Goal: Information Seeking & Learning: Learn about a topic

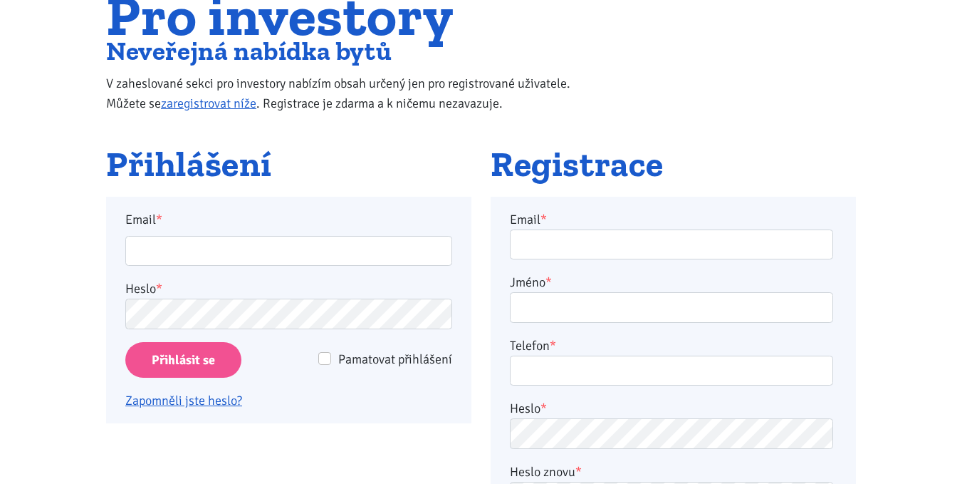
scroll to position [142, 0]
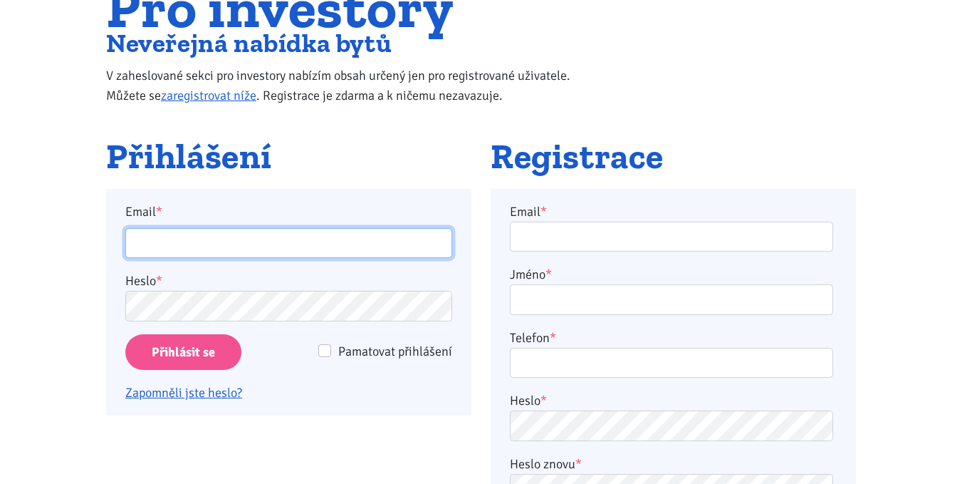
click at [197, 248] on input "Email *" at bounding box center [288, 243] width 327 height 31
type input "kater.ticha@seznam.cz"
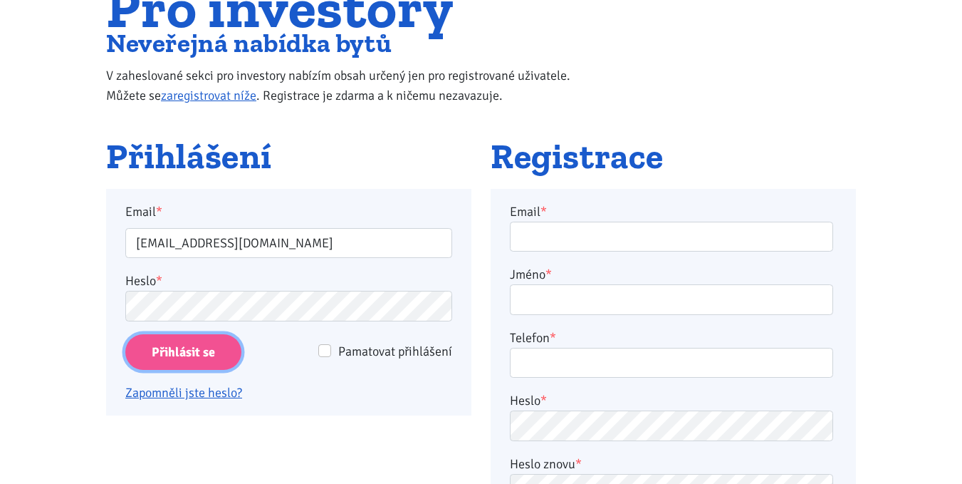
click at [192, 351] on input "Přihlásit se" at bounding box center [183, 352] width 116 height 36
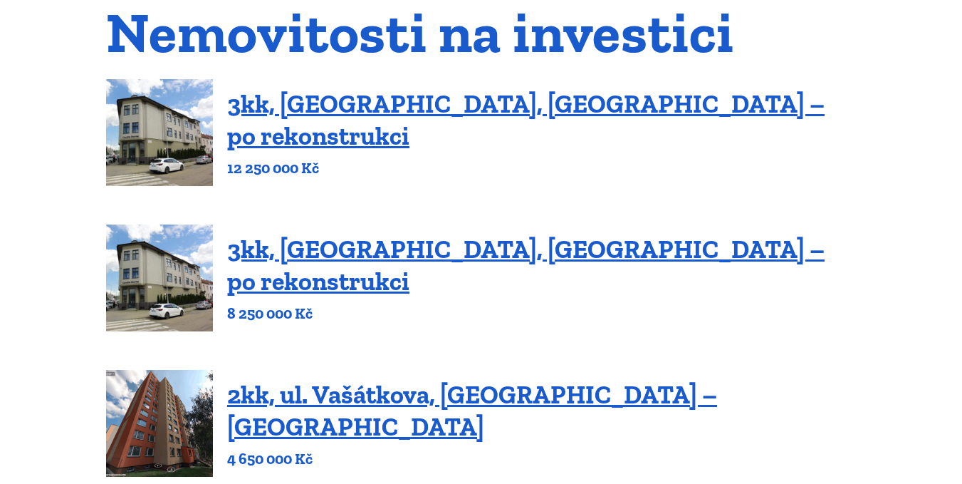
scroll to position [214, 0]
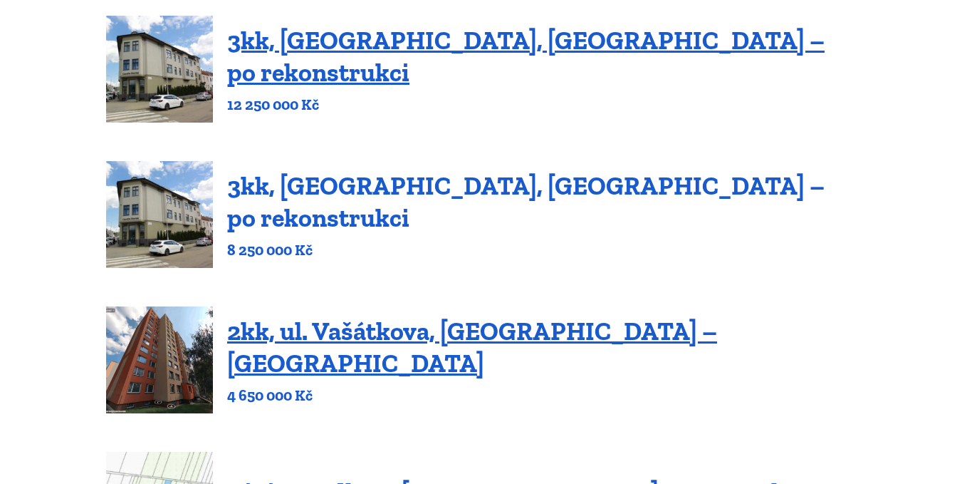
click at [271, 204] on link "3kk, [GEOGRAPHIC_DATA], [GEOGRAPHIC_DATA] – po rekonstrukci" at bounding box center [525, 201] width 597 height 63
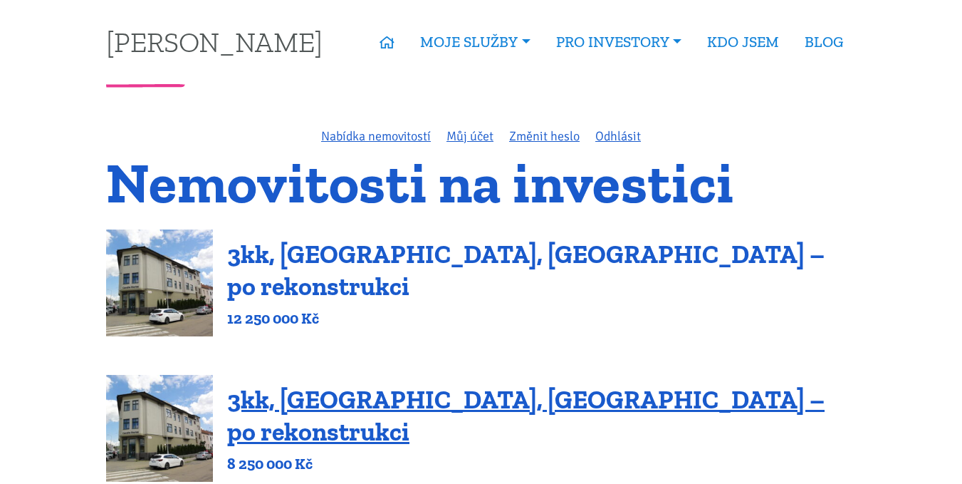
click at [246, 274] on link "3kk, [GEOGRAPHIC_DATA], [GEOGRAPHIC_DATA] – po rekonstrukci" at bounding box center [525, 270] width 597 height 63
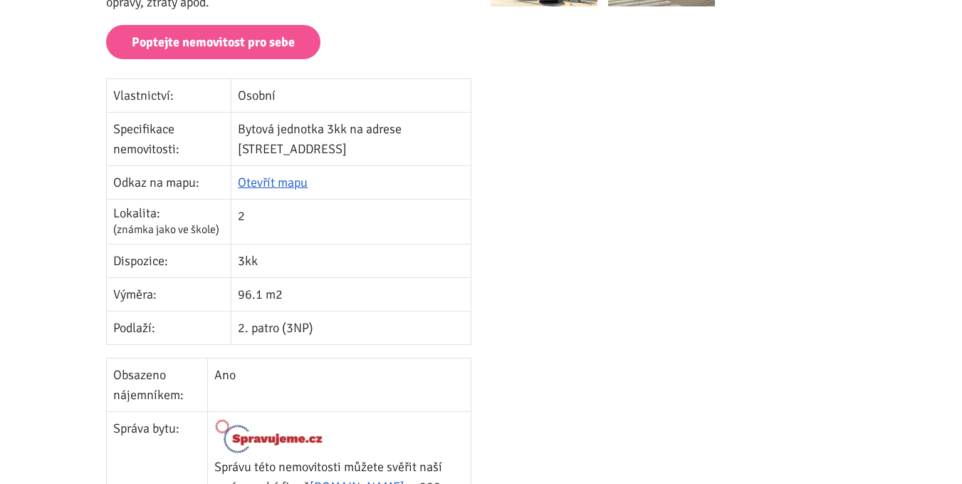
scroll to position [641, 0]
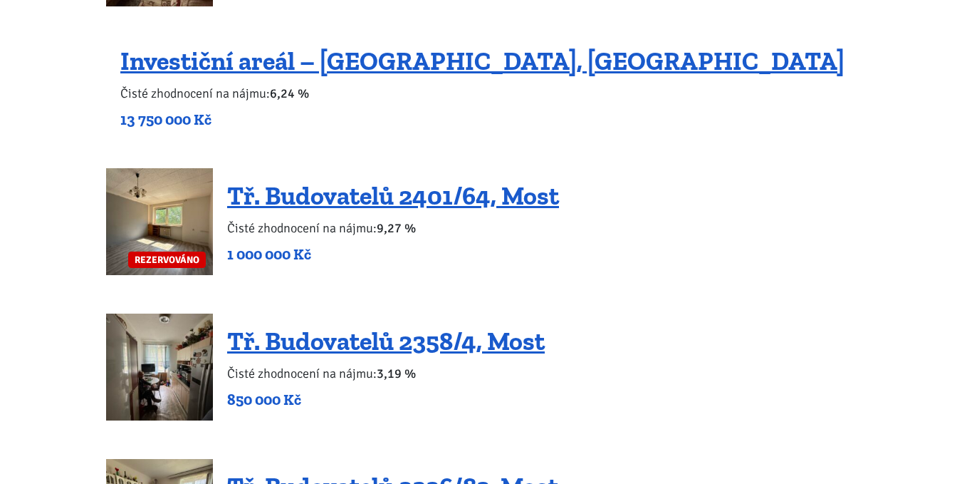
scroll to position [1068, 0]
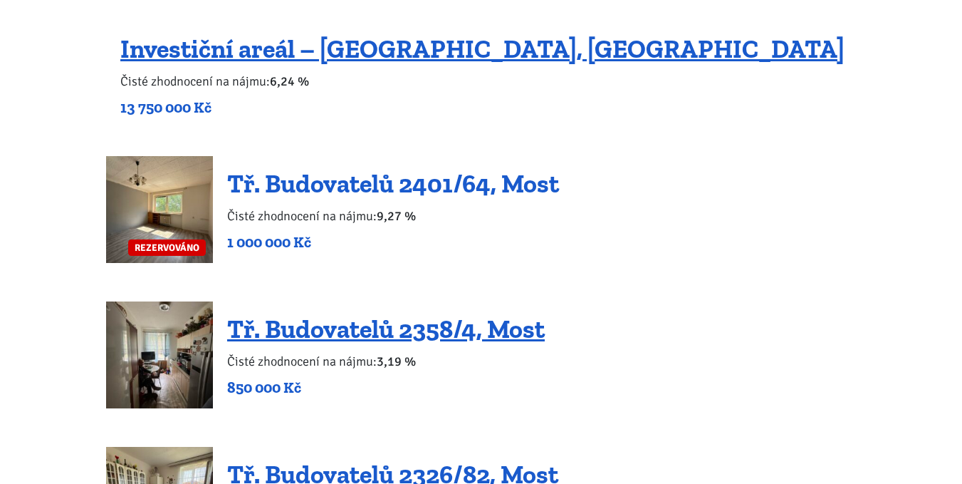
click at [266, 187] on link "Tř. Budovatelů 2401/64, Most" at bounding box center [393, 183] width 332 height 31
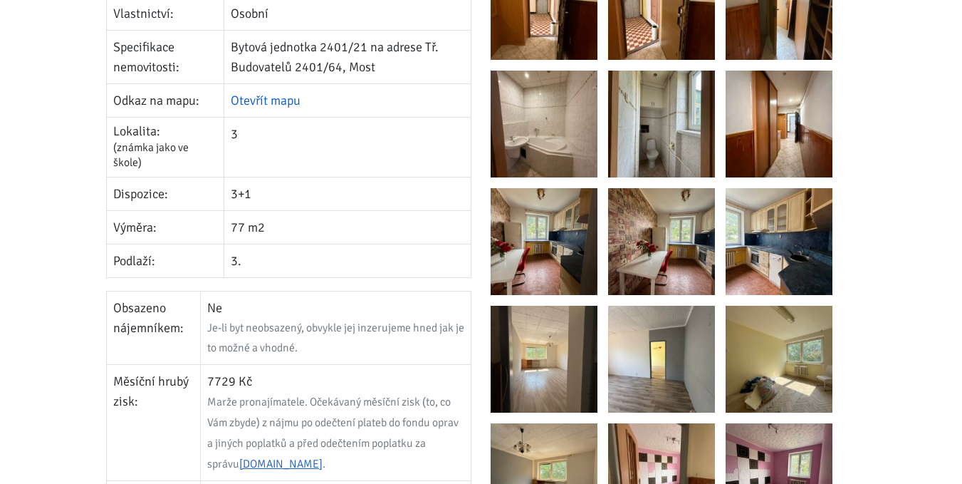
scroll to position [285, 0]
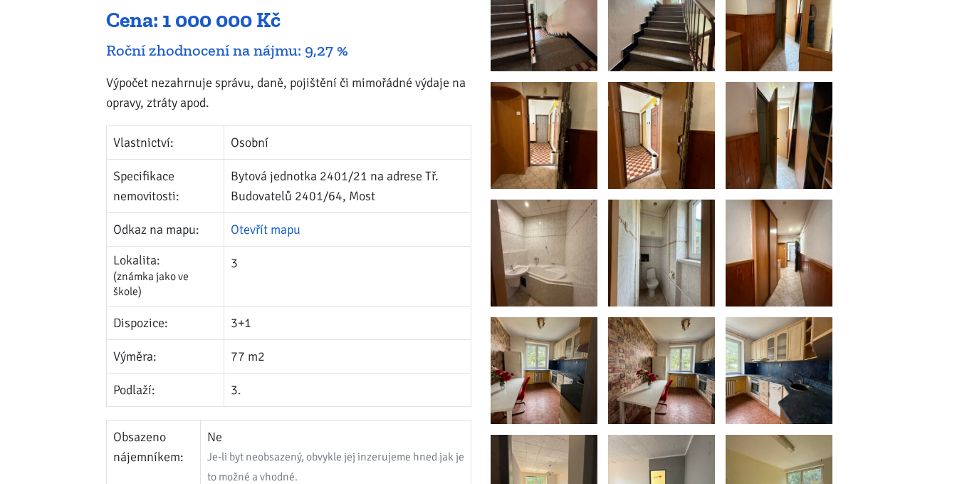
click at [255, 236] on link "Otevřít mapu" at bounding box center [266, 229] width 70 height 16
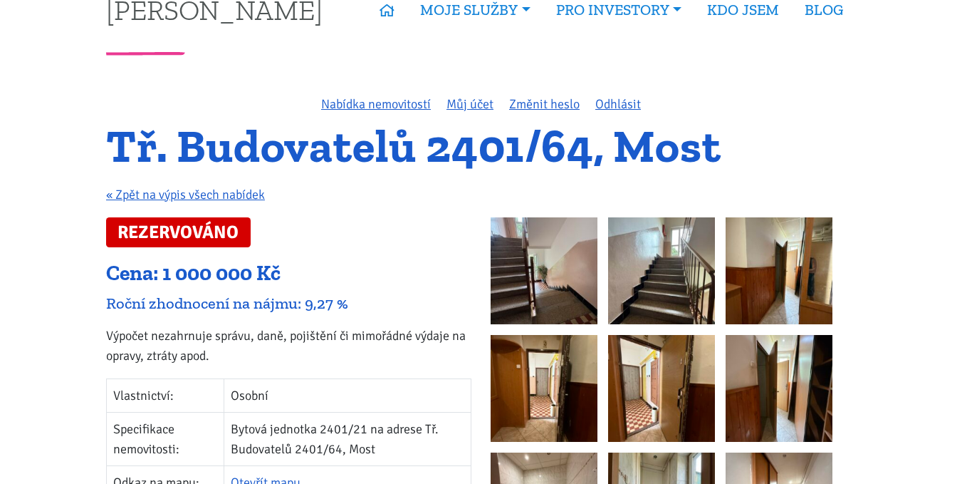
scroll to position [0, 0]
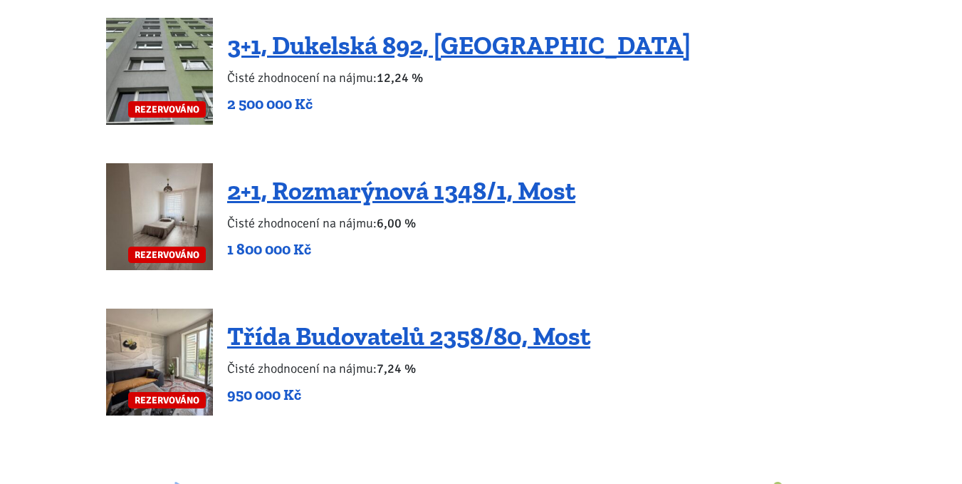
scroll to position [2706, 0]
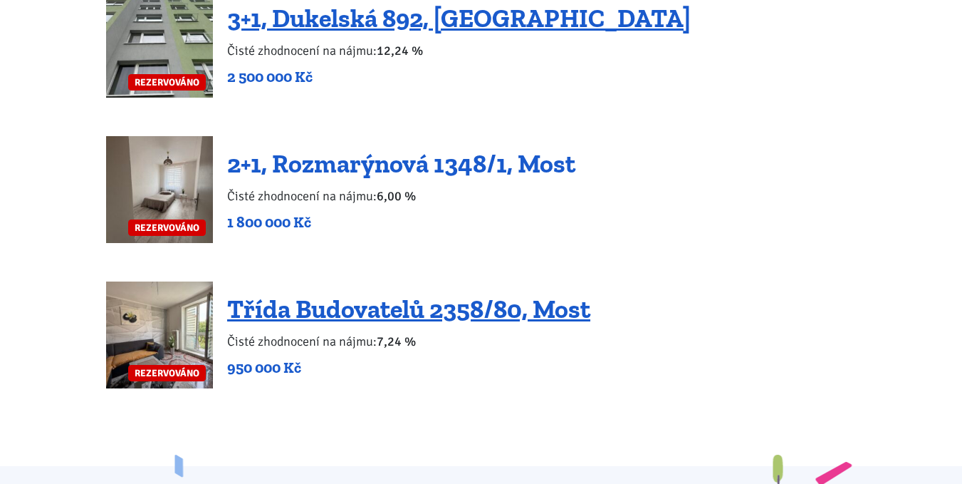
click at [394, 148] on link "2+1, Rozmarýnová 1348/1, Most" at bounding box center [401, 163] width 348 height 31
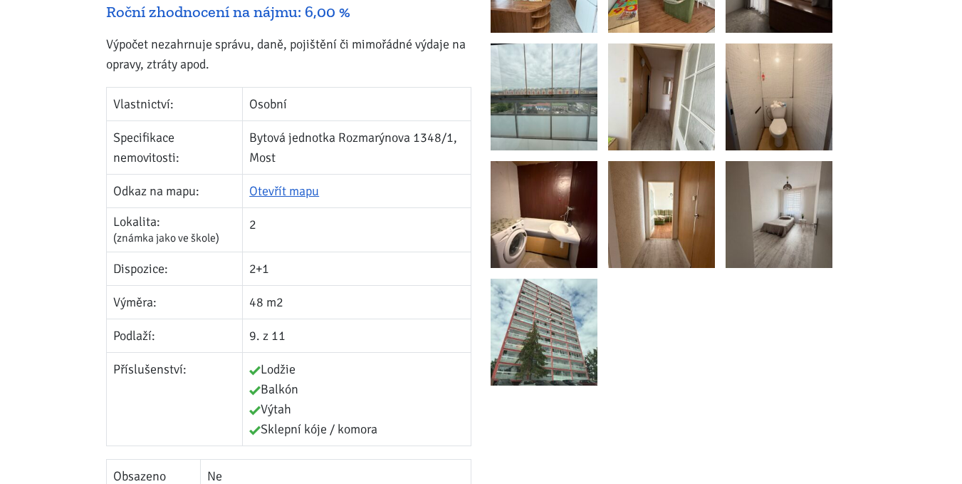
scroll to position [498, 0]
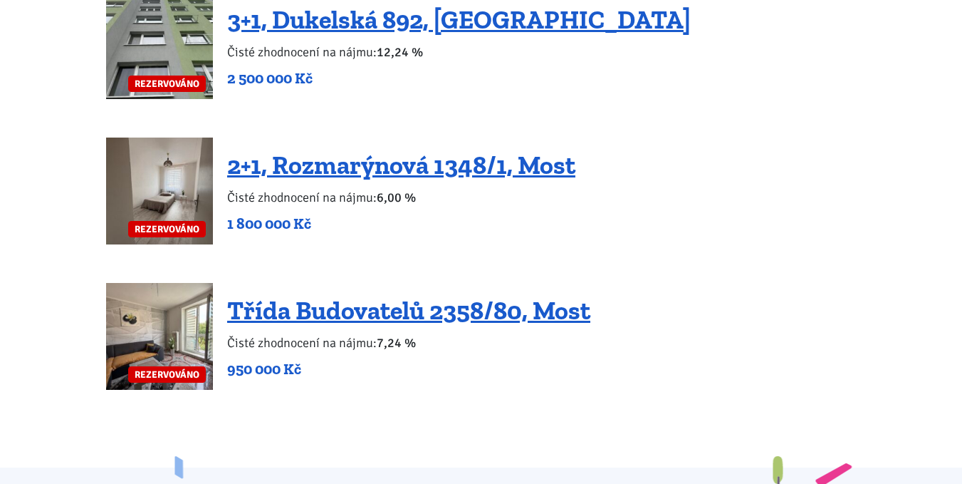
scroll to position [2706, 0]
